Goal: Information Seeking & Learning: Learn about a topic

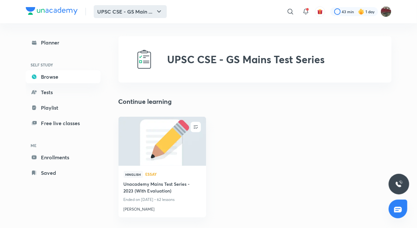
click at [157, 12] on icon "button" at bounding box center [159, 12] width 8 height 8
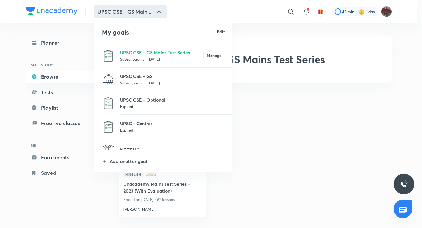
click at [154, 81] on p "Subscription till [DATE]" at bounding box center [172, 83] width 105 height 6
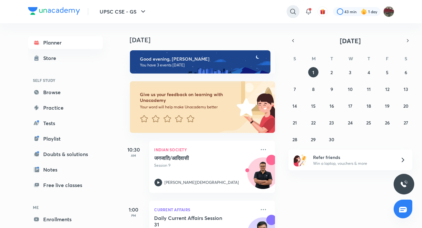
click at [293, 11] on icon at bounding box center [293, 12] width 8 height 8
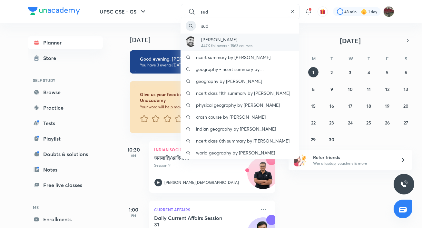
type input "sud"
click at [216, 47] on p "447K followers • 1863 courses" at bounding box center [226, 46] width 51 height 6
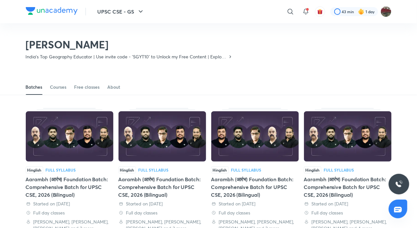
scroll to position [28, 0]
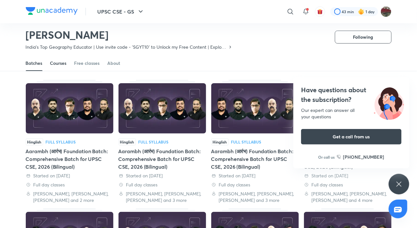
click at [62, 61] on div "Courses" at bounding box center [58, 63] width 16 height 6
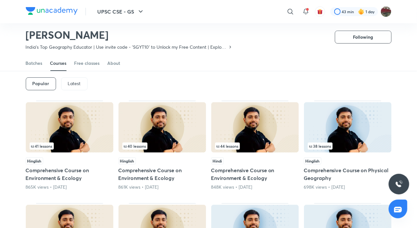
click at [75, 82] on p "Latest" at bounding box center [74, 83] width 13 height 5
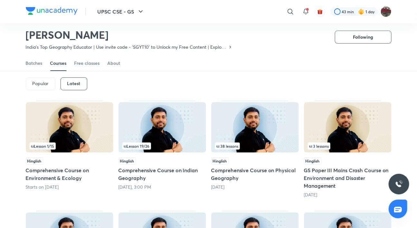
click at [318, 177] on h5 "GS Paper III Mains Crash Course on Environment and Disaster Management" at bounding box center [348, 177] width 88 height 23
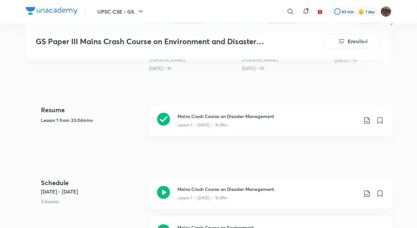
scroll to position [280, 0]
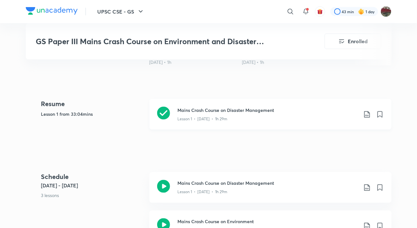
click at [259, 107] on h3 "Mains Crash Course on Disaster Management" at bounding box center [268, 110] width 180 height 7
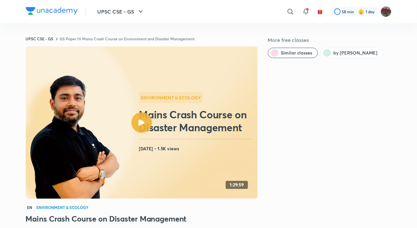
click at [143, 123] on icon at bounding box center [142, 123] width 6 height 6
